Goal: Information Seeking & Learning: Check status

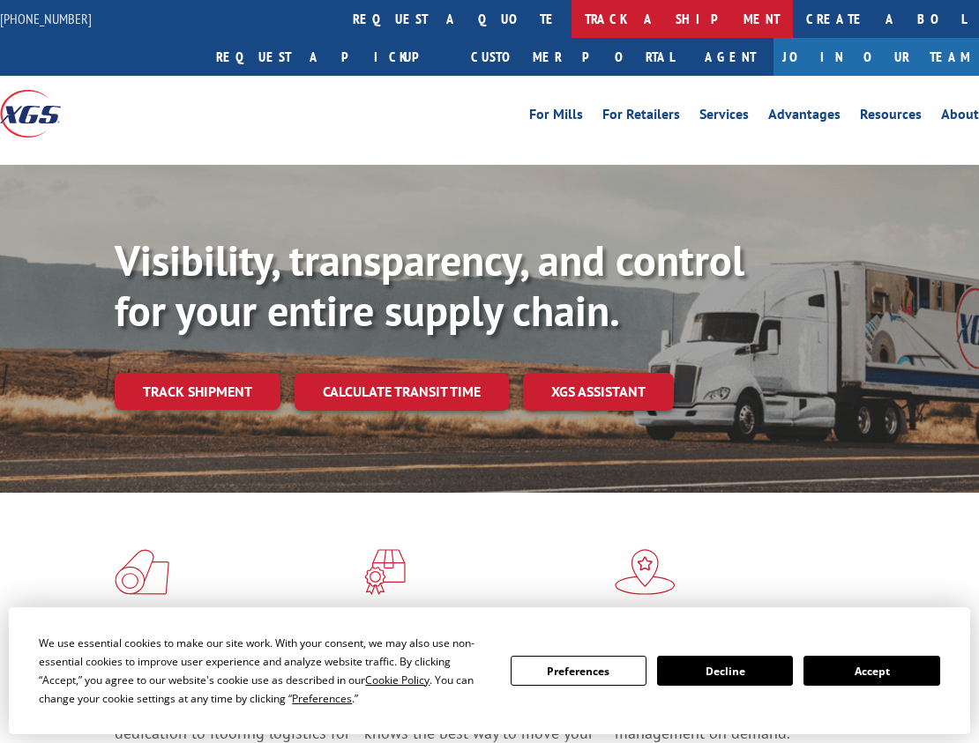
click at [572, 25] on link "track a shipment" at bounding box center [682, 19] width 221 height 38
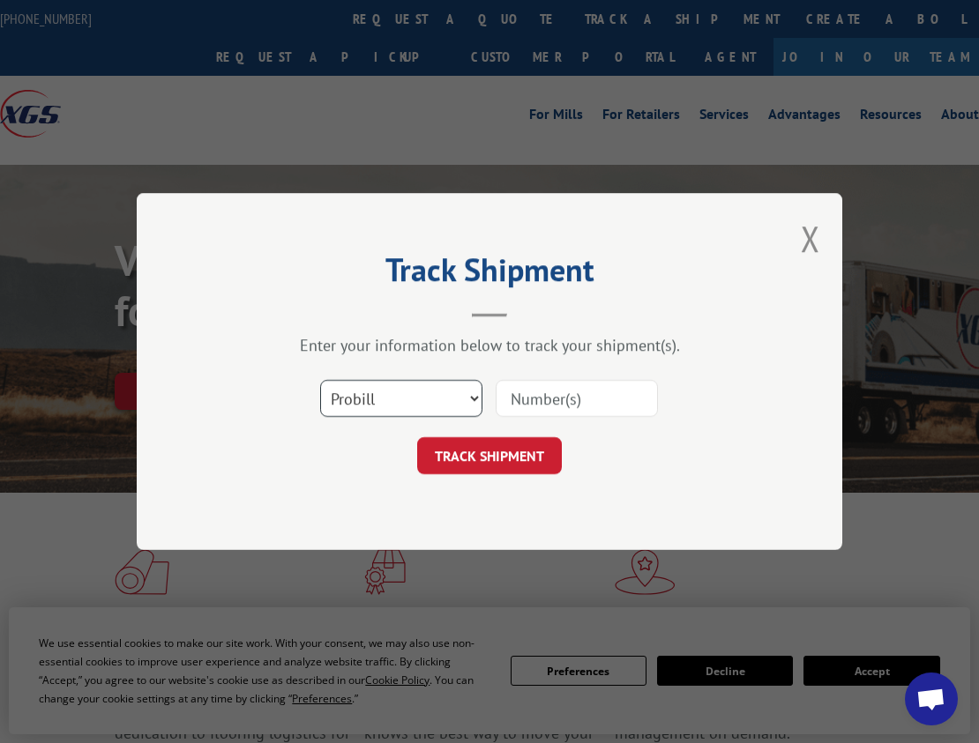
click at [469, 396] on select "Select category... Probill BOL PO" at bounding box center [401, 398] width 162 height 37
select select "bol"
click at [320, 380] on select "Select category... Probill BOL PO" at bounding box center [401, 398] width 162 height 37
click at [551, 392] on input at bounding box center [577, 398] width 162 height 37
type input "54402265"
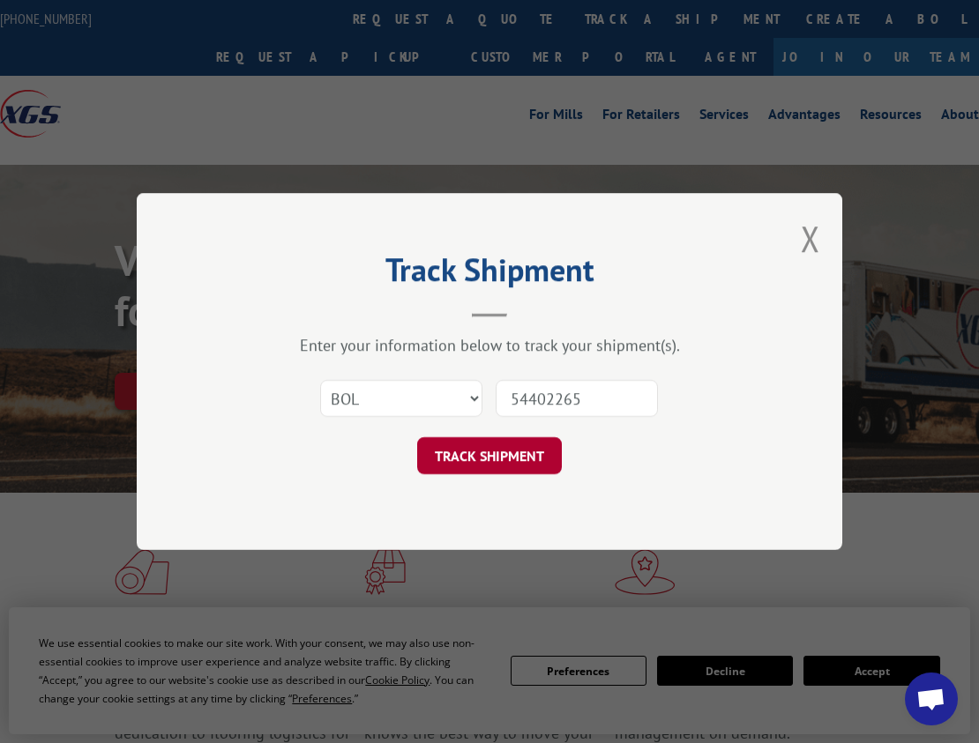
click at [526, 445] on button "TRACK SHIPMENT" at bounding box center [489, 455] width 145 height 37
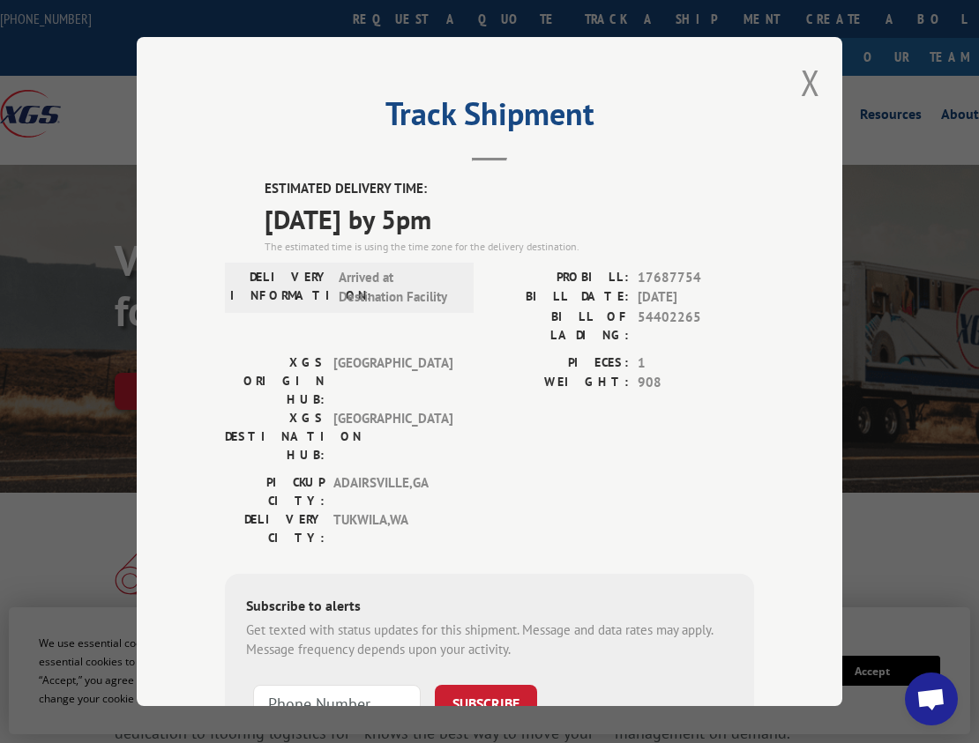
click at [598, 65] on div "Track Shipment ESTIMATED DELIVERY TIME: [DATE] by 5pm The estimated time is usi…" at bounding box center [490, 371] width 706 height 669
click at [176, 335] on div "Track Shipment ESTIMATED DELIVERY TIME: [DATE] by 5pm The estimated time is usi…" at bounding box center [490, 371] width 706 height 669
